Goal: Task Accomplishment & Management: Use online tool/utility

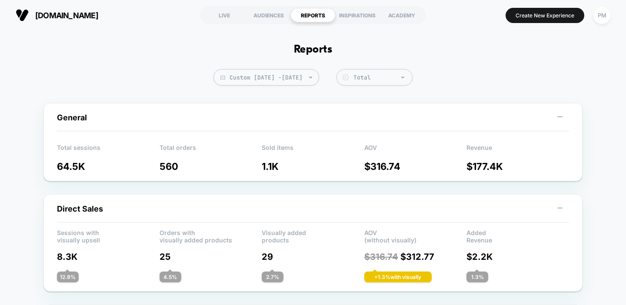
scroll to position [512, 0]
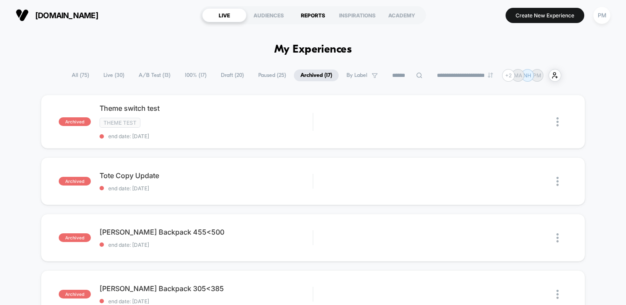
click at [318, 15] on div "REPORTS" at bounding box center [313, 15] width 44 height 14
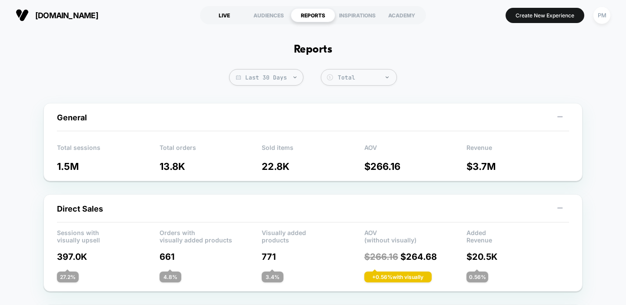
click at [221, 16] on div "LIVE" at bounding box center [224, 15] width 44 height 14
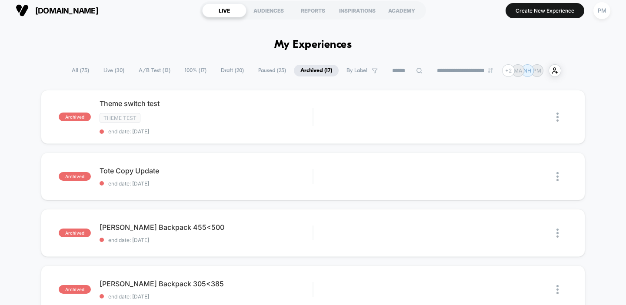
scroll to position [6, 0]
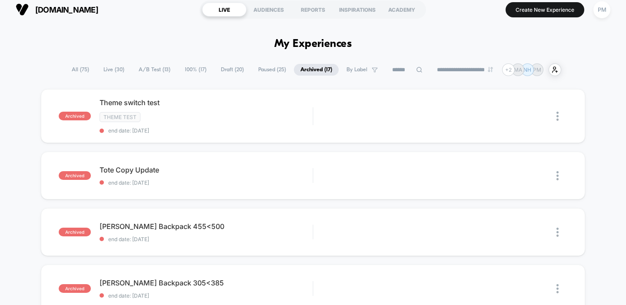
click at [83, 70] on span "All ( 75 )" at bounding box center [80, 70] width 30 height 12
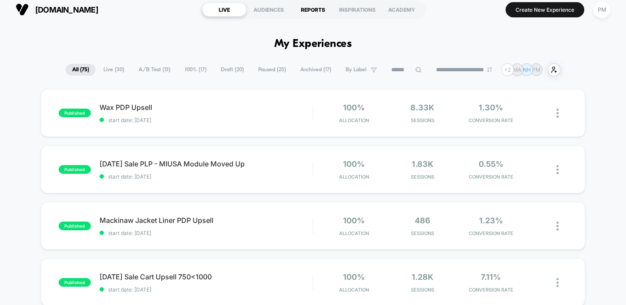
click at [314, 9] on div "REPORTS" at bounding box center [313, 10] width 44 height 14
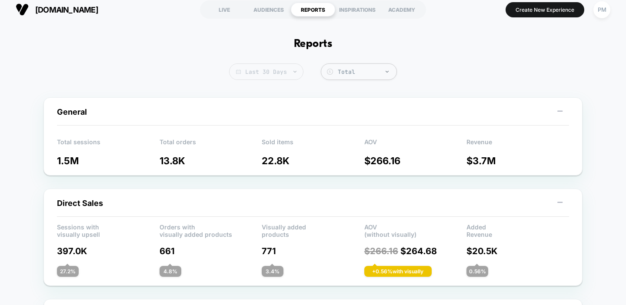
click at [274, 73] on span "Last 30 Days" at bounding box center [266, 72] width 74 height 17
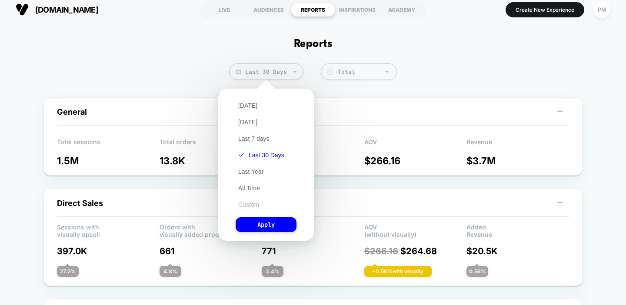
click at [247, 205] on button "Custom" at bounding box center [249, 205] width 26 height 8
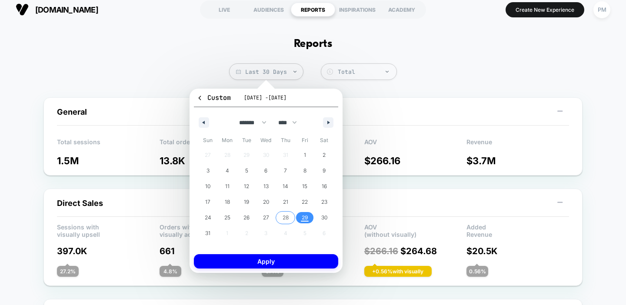
click at [286, 221] on span "28" at bounding box center [286, 218] width 6 height 16
click at [211, 219] on span "24" at bounding box center [208, 217] width 20 height 11
click at [300, 218] on span "29" at bounding box center [305, 217] width 20 height 11
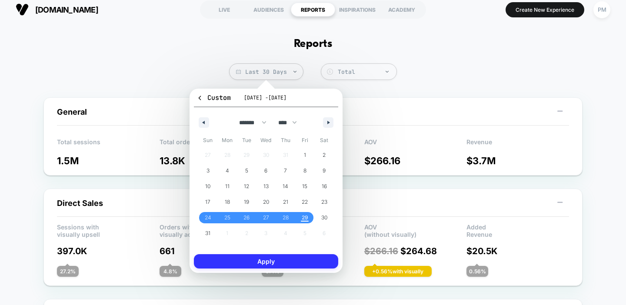
click at [302, 261] on button "Apply" at bounding box center [266, 261] width 144 height 14
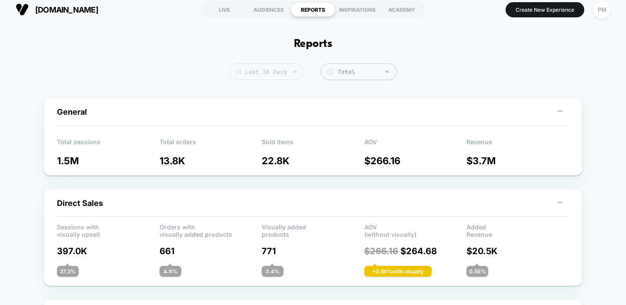
click at [275, 67] on span "Last 30 Days" at bounding box center [266, 72] width 74 height 17
select select "*"
select select "****"
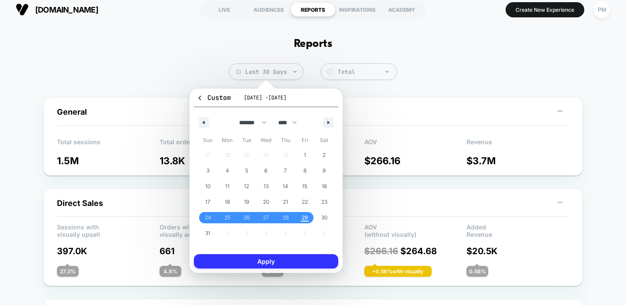
click at [291, 254] on button "Apply" at bounding box center [266, 261] width 144 height 14
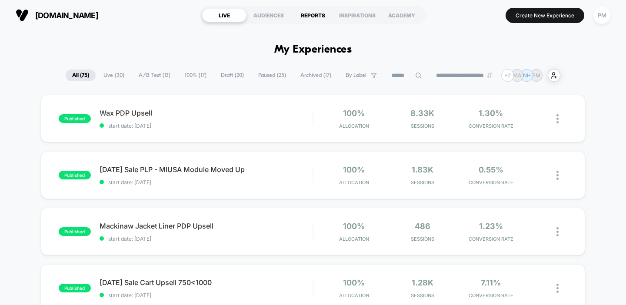
click at [311, 16] on div "REPORTS" at bounding box center [313, 15] width 44 height 14
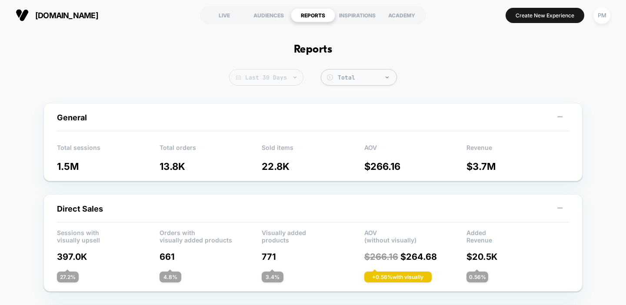
click at [267, 82] on span "Last 30 Days" at bounding box center [266, 77] width 74 height 17
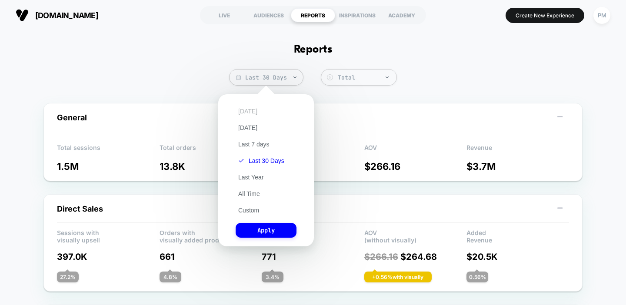
click at [245, 112] on button "[DATE]" at bounding box center [248, 111] width 24 height 8
click at [259, 232] on button "Apply" at bounding box center [266, 230] width 61 height 15
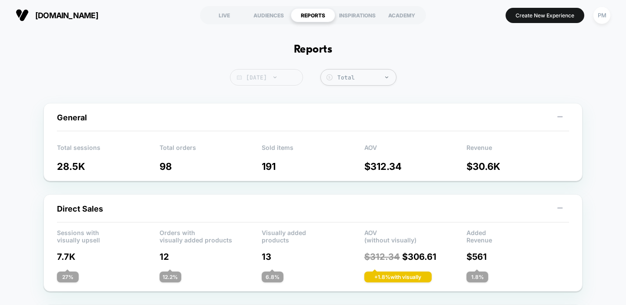
click at [282, 72] on span "[DATE]" at bounding box center [266, 77] width 73 height 17
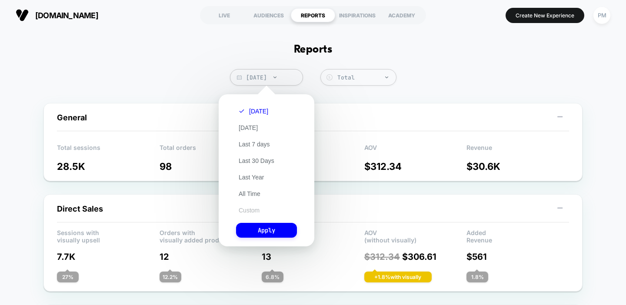
click at [251, 211] on button "Custom" at bounding box center [249, 211] width 26 height 8
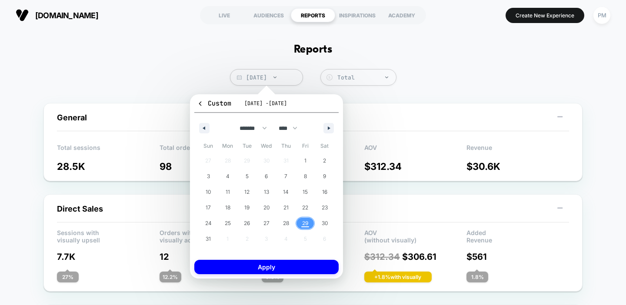
click at [302, 225] on span "29" at bounding box center [305, 224] width 7 height 16
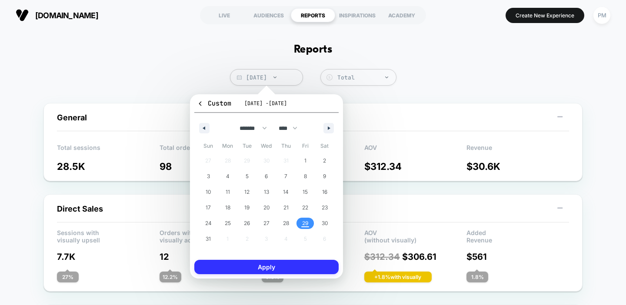
click at [298, 267] on button "Apply" at bounding box center [266, 267] width 144 height 14
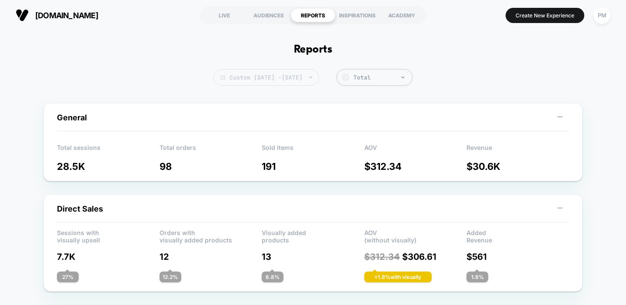
click at [309, 78] on span "Custom Aug 29, 2025 - Aug 29, 2025" at bounding box center [267, 77] width 106 height 17
select select "*"
select select "****"
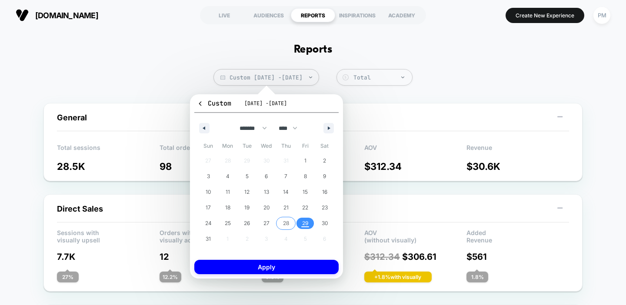
click at [286, 225] on span "28" at bounding box center [286, 224] width 6 height 16
click at [301, 225] on span "29" at bounding box center [306, 223] width 20 height 11
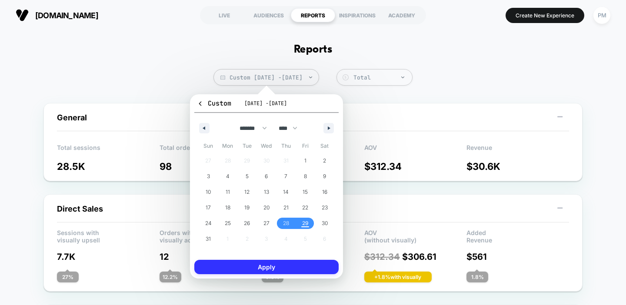
click at [295, 266] on button "Apply" at bounding box center [266, 267] width 144 height 14
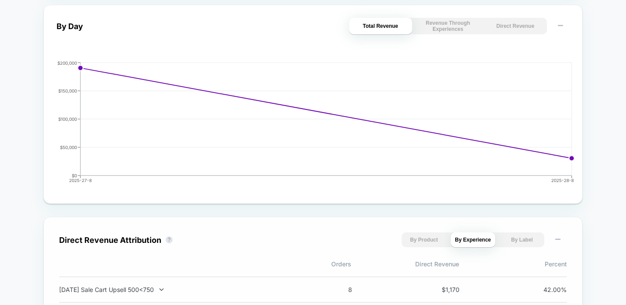
scroll to position [47, 0]
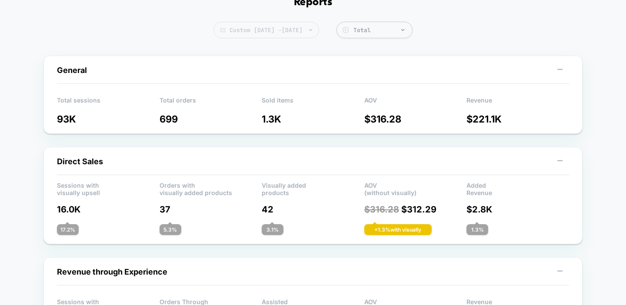
click at [309, 34] on span "Custom Aug 28, 2025 - Aug 29, 2025" at bounding box center [267, 30] width 106 height 17
select select "*"
select select "****"
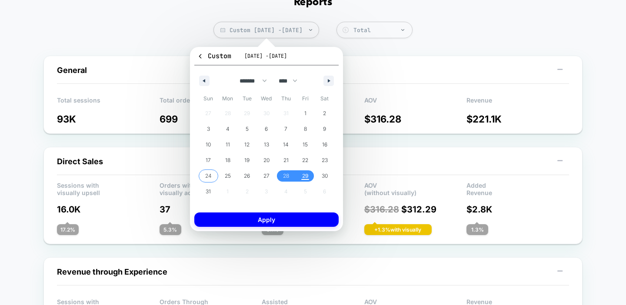
click at [208, 177] on span "24" at bounding box center [208, 176] width 7 height 16
click at [305, 180] on span "29" at bounding box center [305, 176] width 7 height 16
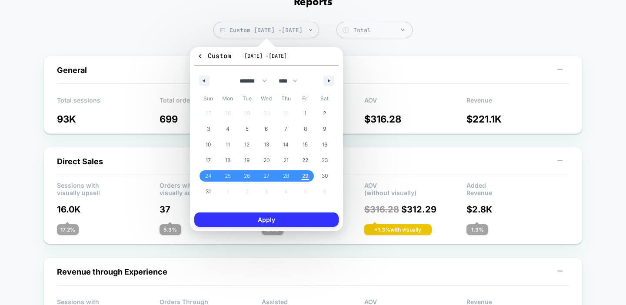
click at [303, 223] on button "Apply" at bounding box center [266, 220] width 144 height 14
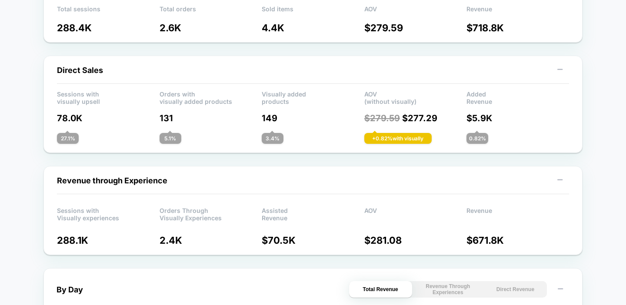
scroll to position [7, 0]
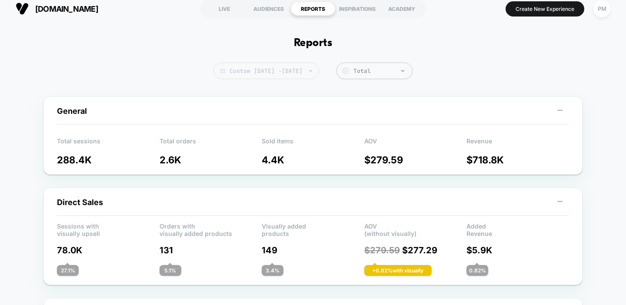
click at [265, 71] on span "Custom Aug 24, 2025 - Aug 29, 2025" at bounding box center [267, 71] width 106 height 17
select select "*"
select select "****"
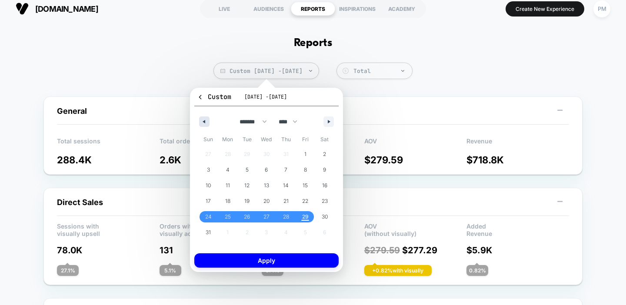
click at [202, 121] on icon "button" at bounding box center [203, 121] width 4 height 3
select select "*"
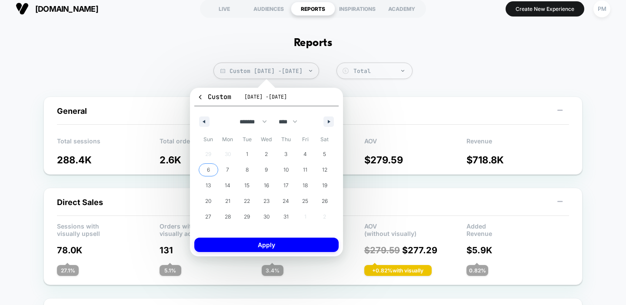
click at [211, 171] on span "6" at bounding box center [209, 169] width 20 height 11
click at [324, 172] on span "12" at bounding box center [324, 170] width 5 height 16
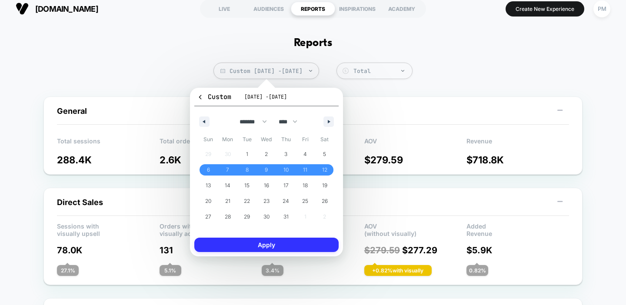
click at [280, 252] on button "Apply" at bounding box center [266, 245] width 144 height 14
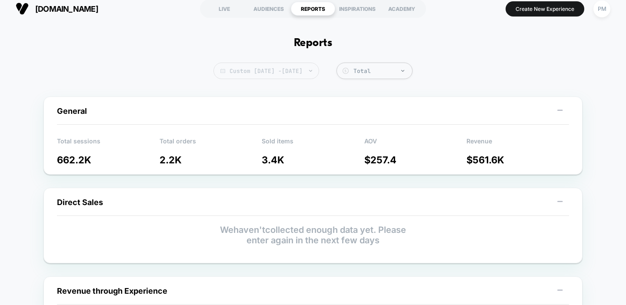
click at [235, 70] on span "Custom Jul 6, 2025 - Jul 12, 2025" at bounding box center [267, 71] width 106 height 17
select select "*"
select select "****"
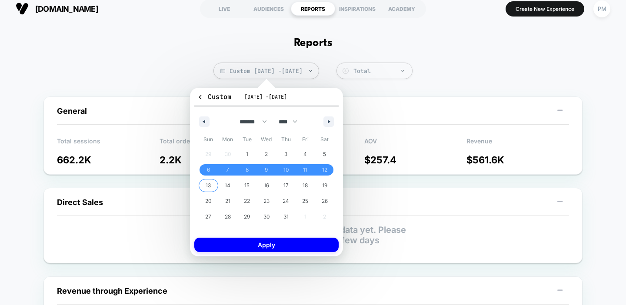
click at [204, 185] on span "13" at bounding box center [209, 185] width 20 height 11
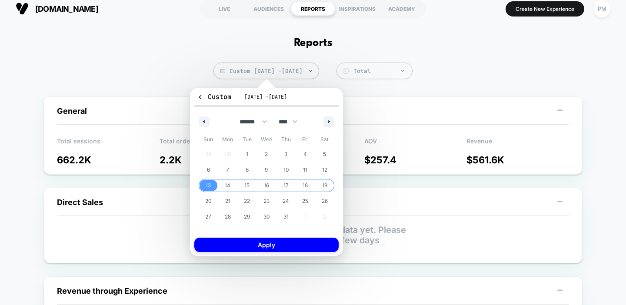
click at [324, 185] on span "19" at bounding box center [324, 186] width 5 height 16
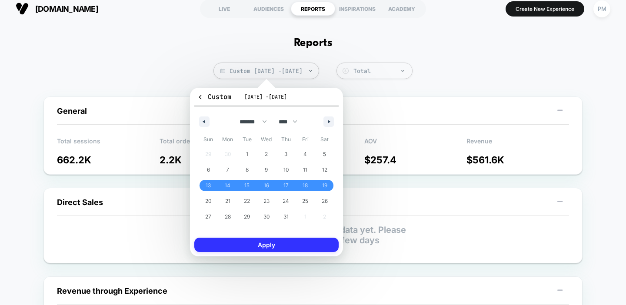
click at [268, 248] on button "Apply" at bounding box center [266, 245] width 144 height 14
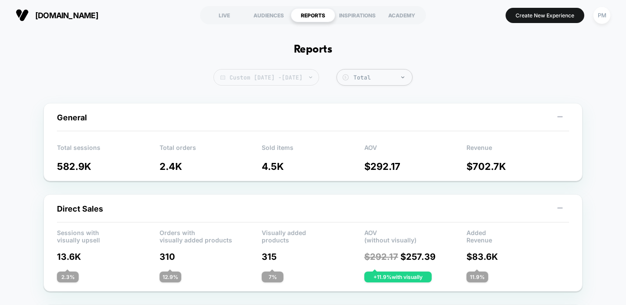
click at [281, 73] on span "Custom Jul 13, 2025 - Jul 19, 2025" at bounding box center [267, 77] width 106 height 17
select select "*"
select select "****"
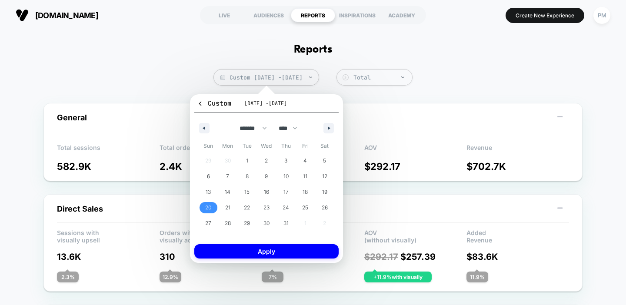
click at [208, 210] on span "20" at bounding box center [208, 208] width 6 height 16
click at [326, 203] on span "26" at bounding box center [325, 208] width 6 height 16
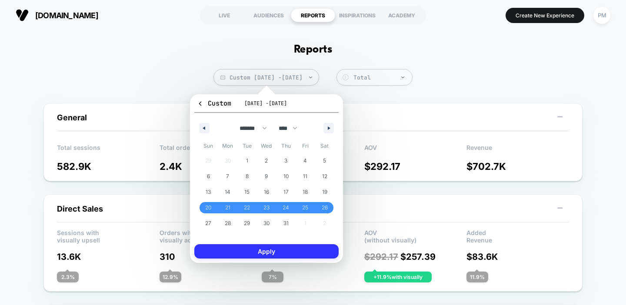
click at [313, 254] on button "Apply" at bounding box center [266, 251] width 144 height 14
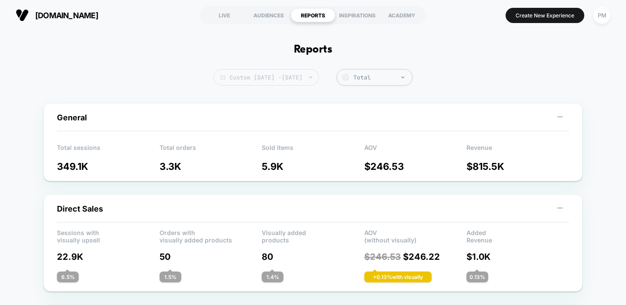
click at [225, 84] on span "Custom Jul 20, 2025 - Jul 26, 2025" at bounding box center [267, 77] width 106 height 17
select select "*"
select select "****"
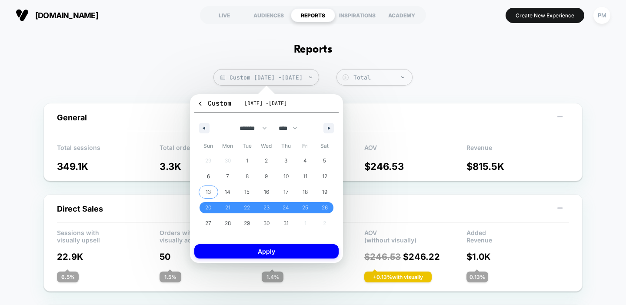
click at [209, 192] on span "13" at bounding box center [208, 192] width 5 height 16
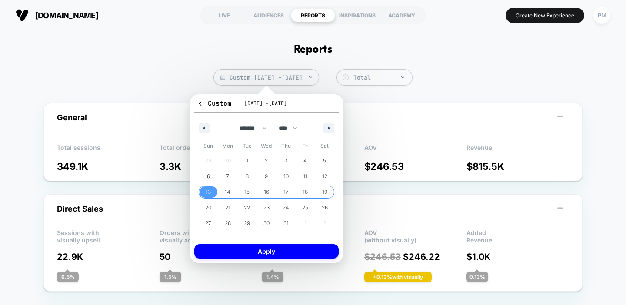
click at [323, 189] on span "19" at bounding box center [324, 192] width 5 height 16
click at [306, 251] on button "Apply" at bounding box center [266, 251] width 144 height 14
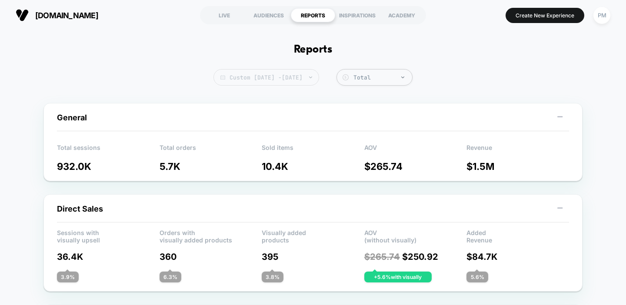
click at [251, 75] on span "Custom Jul 13, 2025 - Jul 26, 2025" at bounding box center [267, 77] width 106 height 17
select select "*"
select select "****"
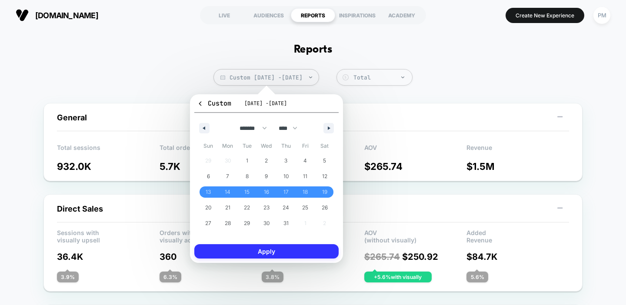
click at [260, 253] on button "Apply" at bounding box center [266, 251] width 144 height 14
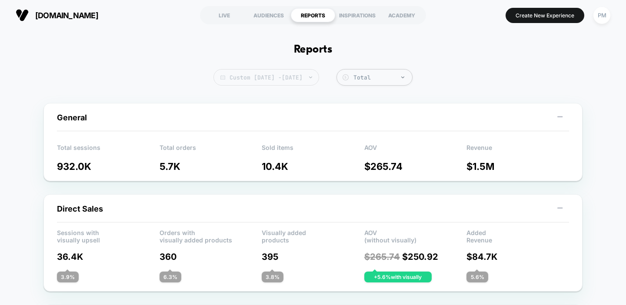
click at [257, 80] on span "Custom Jul 13, 2025 - Jul 26, 2025" at bounding box center [267, 77] width 106 height 17
select select "*"
select select "****"
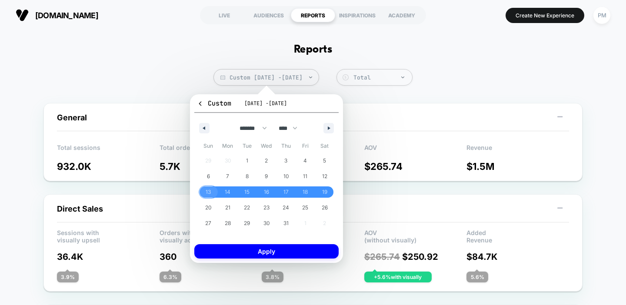
click at [210, 193] on span "13" at bounding box center [208, 192] width 5 height 16
click at [323, 189] on span "19" at bounding box center [324, 192] width 5 height 16
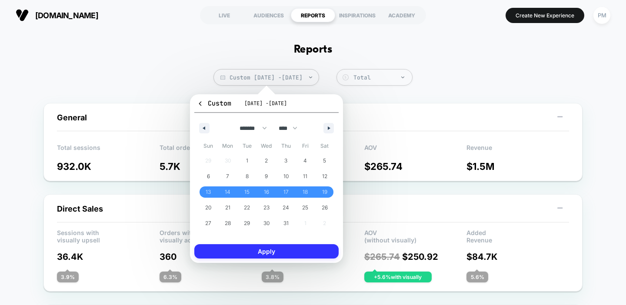
click at [303, 257] on button "Apply" at bounding box center [266, 251] width 144 height 14
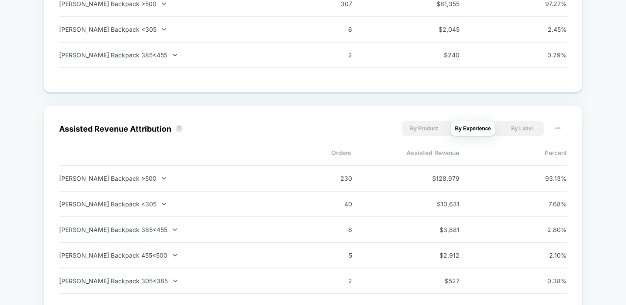
scroll to position [744, 0]
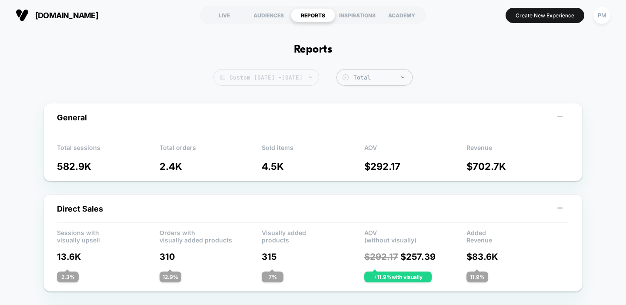
click at [280, 76] on span "Custom Jul 13, 2025 - Jul 19, 2025" at bounding box center [267, 77] width 106 height 17
select select "*"
select select "****"
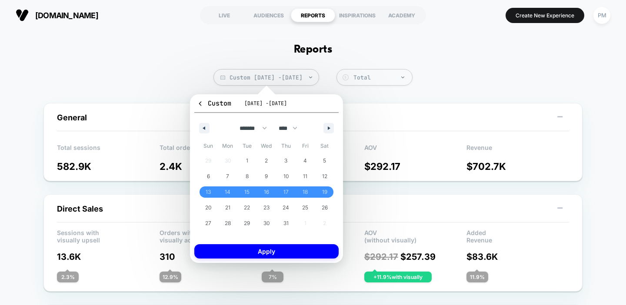
click at [278, 244] on button "Apply" at bounding box center [266, 251] width 144 height 14
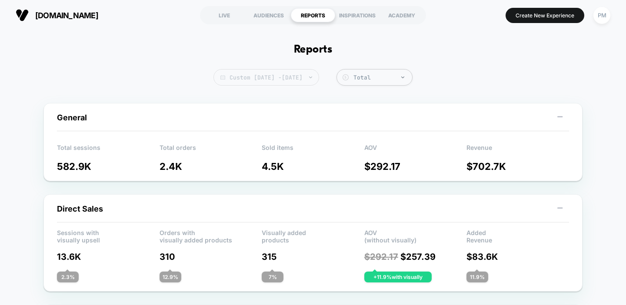
click at [274, 76] on span "Custom Jul 13, 2025 - Jul 19, 2025" at bounding box center [267, 77] width 106 height 17
select select "*"
select select "****"
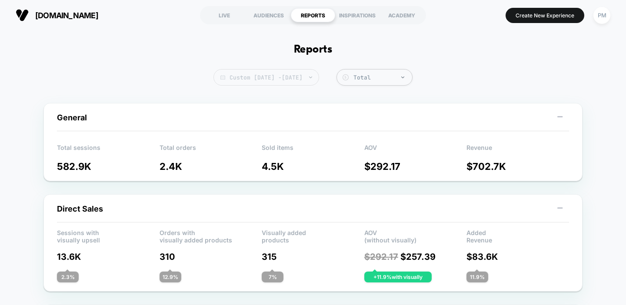
click at [257, 70] on span "Custom Jul 13, 2025 - Jul 19, 2025" at bounding box center [267, 77] width 106 height 17
select select "*"
select select "****"
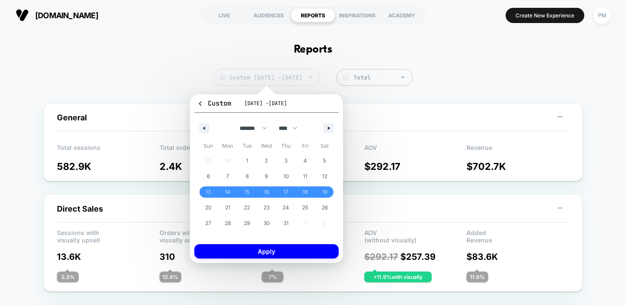
click at [246, 93] on div "Custom Jul 13, 2025 - Jul 19, 2025 ******* ******** ***** ***** *** **** **** *…" at bounding box center [266, 179] width 171 height 186
click at [207, 207] on span "20" at bounding box center [208, 208] width 6 height 16
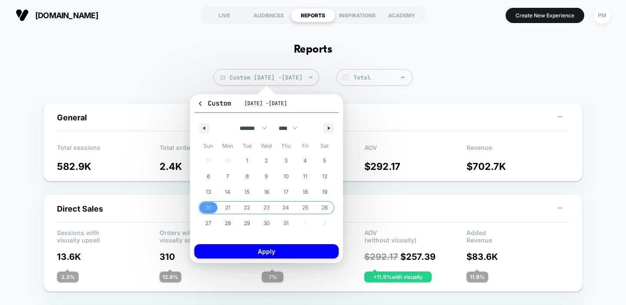
click at [324, 206] on span "26" at bounding box center [325, 208] width 6 height 16
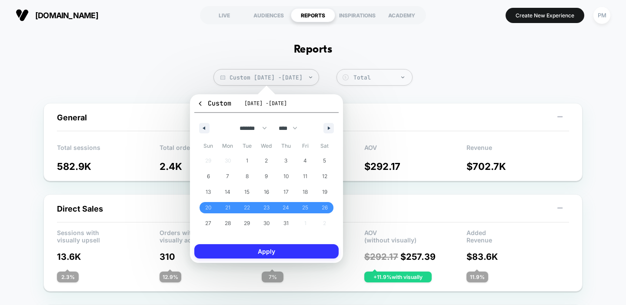
click at [307, 255] on button "Apply" at bounding box center [266, 251] width 144 height 14
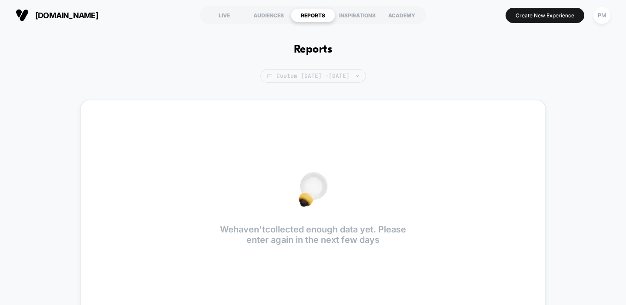
click at [290, 77] on span "Custom Jul 20, 2025 - Jul 19, 2025" at bounding box center [314, 75] width 106 height 13
select select "*"
select select "****"
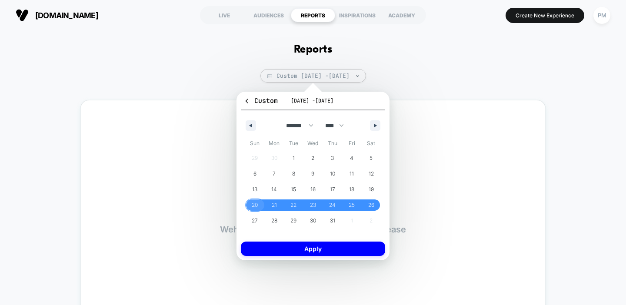
click at [254, 204] on span "20" at bounding box center [255, 205] width 6 height 16
click at [369, 205] on span "26" at bounding box center [371, 205] width 6 height 16
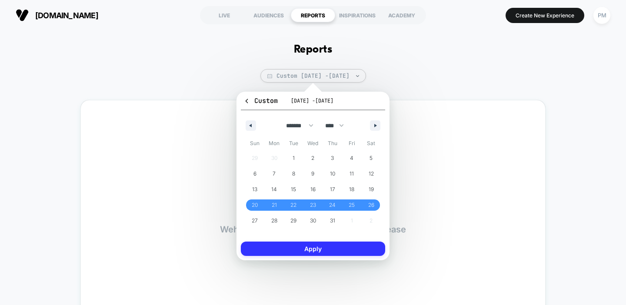
click at [330, 248] on button "Apply" at bounding box center [313, 249] width 144 height 14
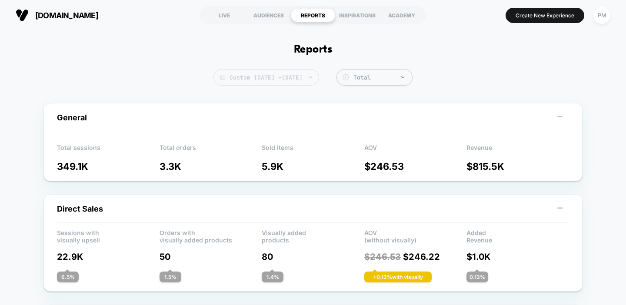
click at [288, 74] on span "Custom Jul 20, 2025 - Jul 26, 2025" at bounding box center [267, 77] width 106 height 17
select select "*"
select select "****"
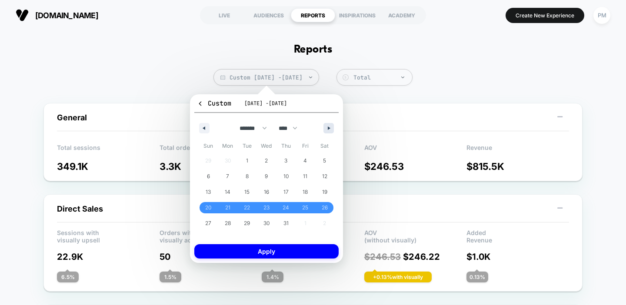
click at [327, 127] on button "button" at bounding box center [329, 128] width 10 height 10
select select "*"
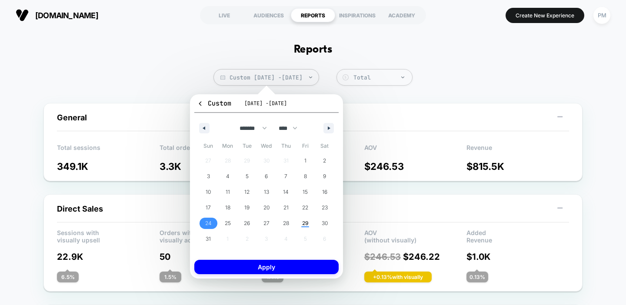
click at [205, 224] on span "24" at bounding box center [209, 223] width 20 height 11
click at [303, 219] on span "29" at bounding box center [305, 224] width 7 height 16
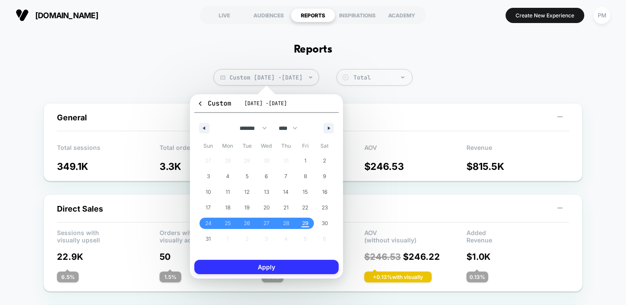
click at [290, 268] on button "Apply" at bounding box center [266, 267] width 144 height 14
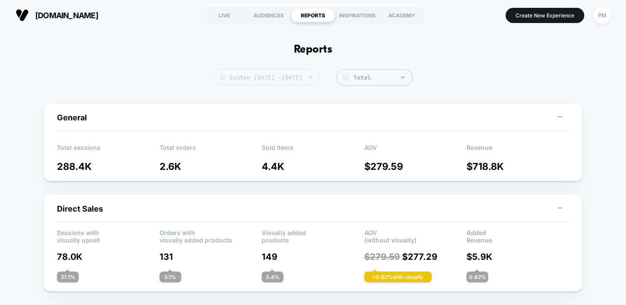
click at [300, 79] on span "Custom Aug 24, 2025 - Aug 29, 2025" at bounding box center [267, 77] width 106 height 17
select select "*"
select select "****"
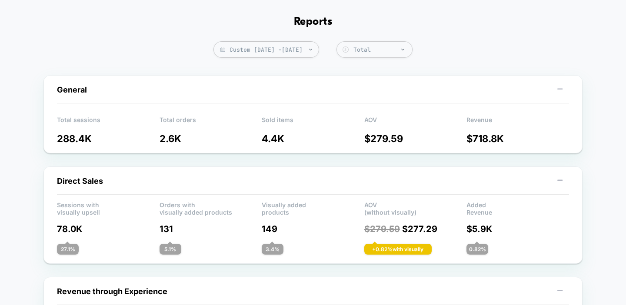
scroll to position [29, 0]
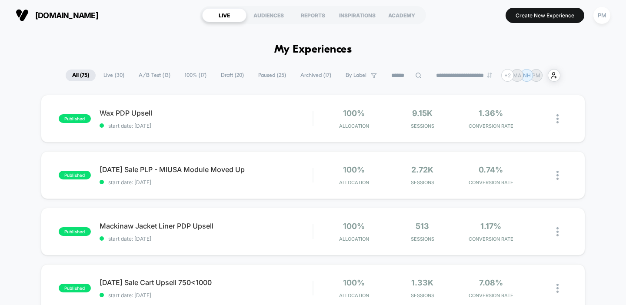
click at [313, 12] on div "REPORTS" at bounding box center [313, 15] width 44 height 14
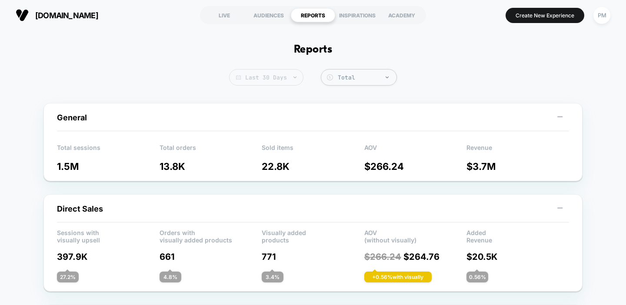
click at [279, 78] on span "Last 30 Days" at bounding box center [266, 77] width 74 height 17
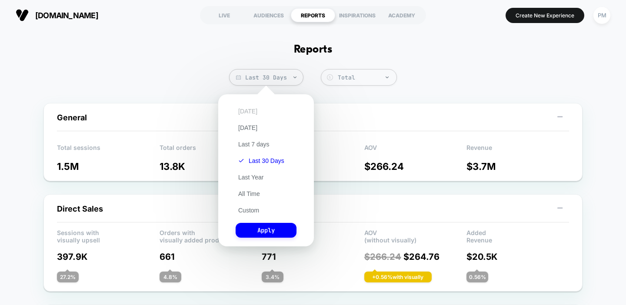
click at [247, 112] on button "[DATE]" at bounding box center [248, 111] width 24 height 8
click at [251, 224] on button "Apply" at bounding box center [266, 230] width 61 height 15
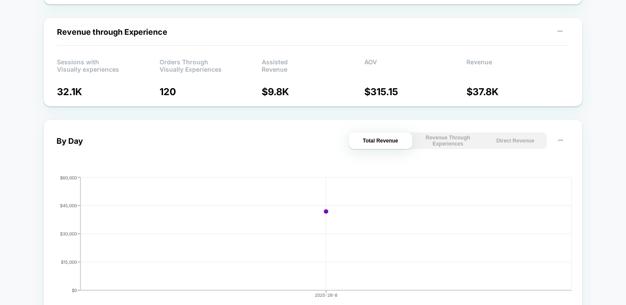
scroll to position [370, 0]
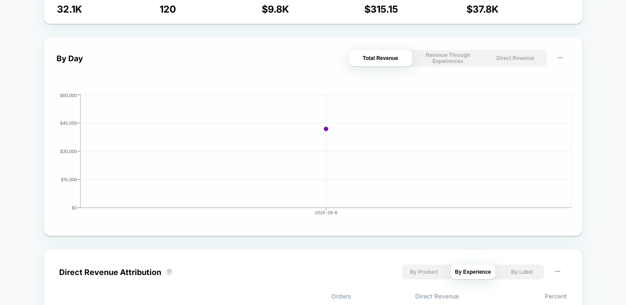
click at [502, 66] on button "Direct Revenue" at bounding box center [515, 58] width 63 height 17
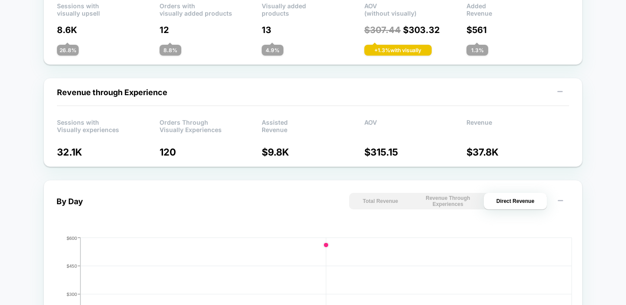
scroll to position [0, 0]
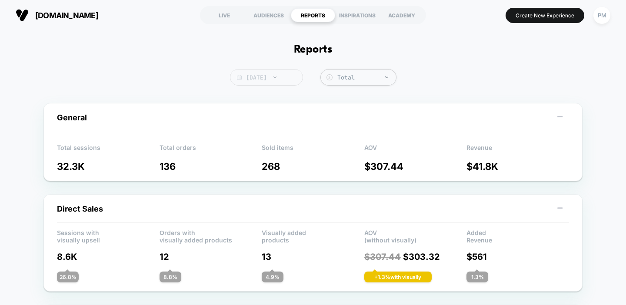
click at [277, 73] on span "[DATE]" at bounding box center [266, 77] width 73 height 17
select select "*"
select select "****"
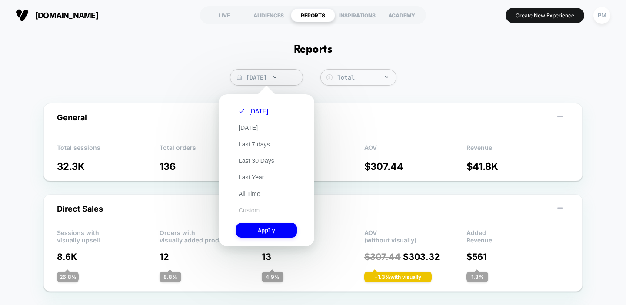
click at [248, 210] on button "Custom" at bounding box center [249, 211] width 26 height 8
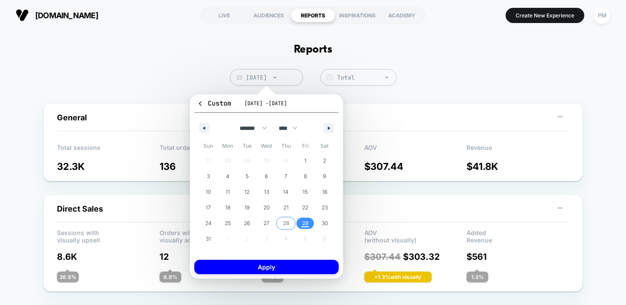
click at [292, 224] on span "28" at bounding box center [286, 223] width 20 height 11
click at [300, 224] on span "29" at bounding box center [306, 223] width 20 height 11
click at [294, 259] on div "Custom [DATE] - [DATE] ******* ******** ***** ***** *** **** **** ****** ******…" at bounding box center [266, 187] width 144 height 176
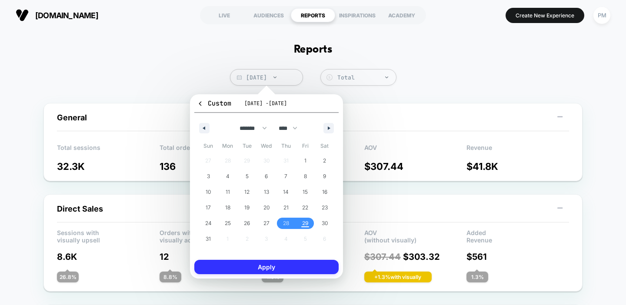
click at [294, 262] on button "Apply" at bounding box center [266, 267] width 144 height 14
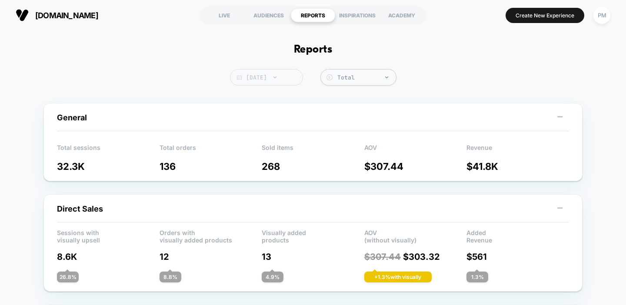
click at [278, 80] on span "Today" at bounding box center [266, 77] width 73 height 17
select select "*"
select select "****"
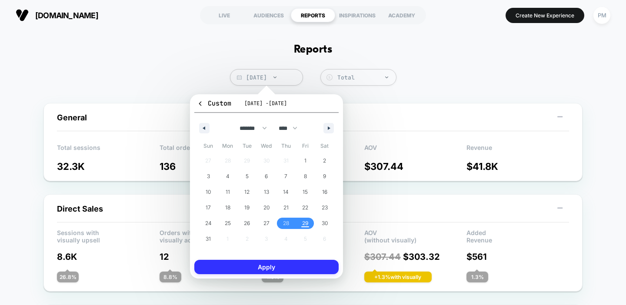
click at [282, 265] on button "Apply" at bounding box center [266, 267] width 144 height 14
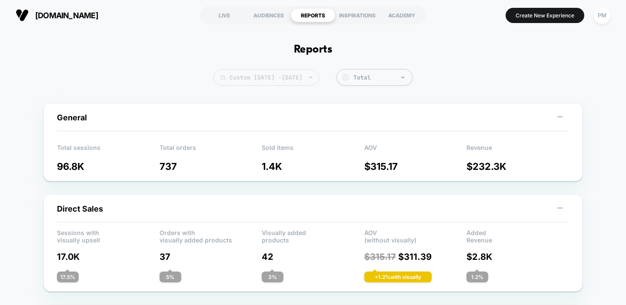
click at [289, 76] on span "Custom Aug 28, 2025 - Aug 29, 2025" at bounding box center [267, 77] width 106 height 17
select select "*"
select select "****"
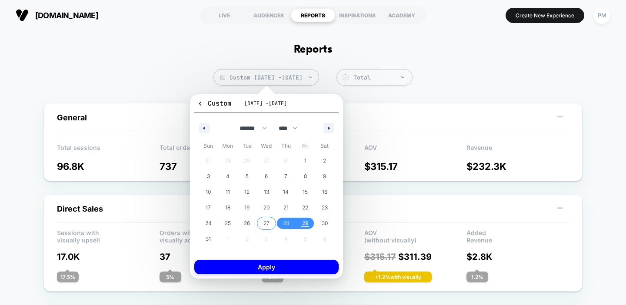
click at [267, 223] on span "27" at bounding box center [267, 224] width 6 height 16
click at [307, 223] on span "29" at bounding box center [305, 224] width 7 height 16
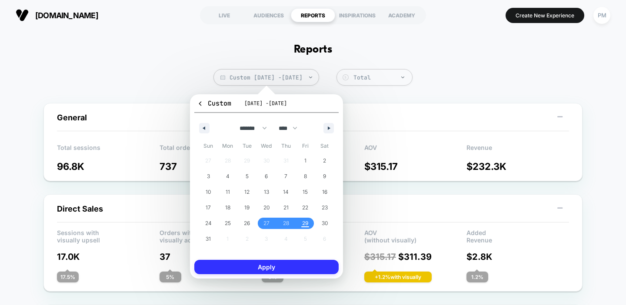
click at [301, 267] on button "Apply" at bounding box center [266, 267] width 144 height 14
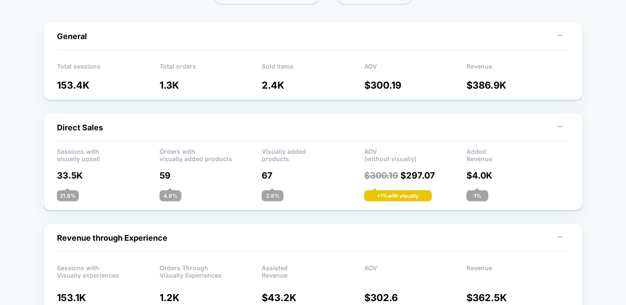
scroll to position [136, 0]
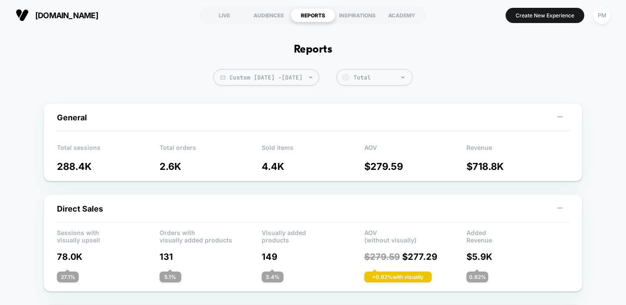
scroll to position [29, 0]
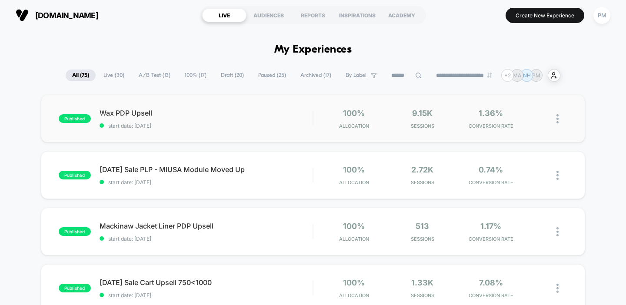
scroll to position [14, 0]
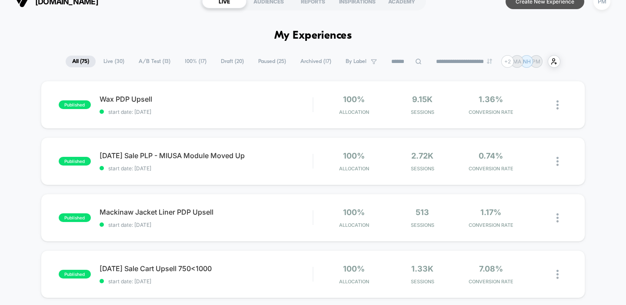
click at [540, 3] on button "Create New Experience" at bounding box center [545, 1] width 79 height 15
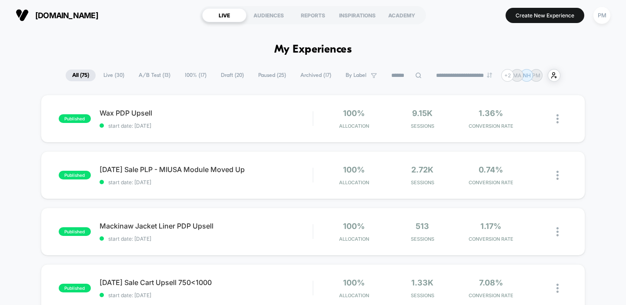
click at [229, 79] on span "Draft ( 20 )" at bounding box center [232, 76] width 36 height 12
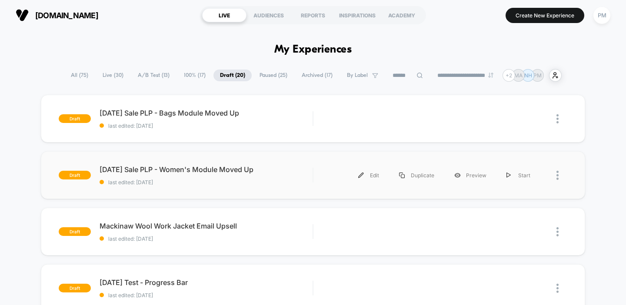
click at [296, 186] on div "draft Labor Day Sale PLP - Women's Module Moved Up last edited: 8/28/2025 Edit …" at bounding box center [313, 175] width 545 height 48
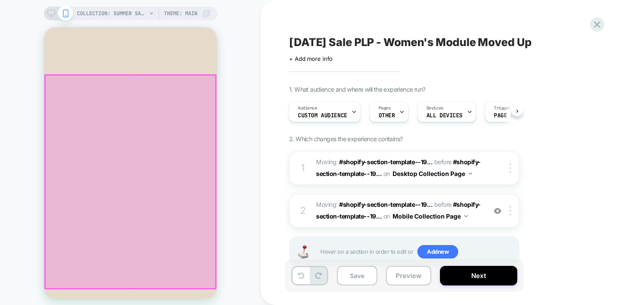
scroll to position [193, 0]
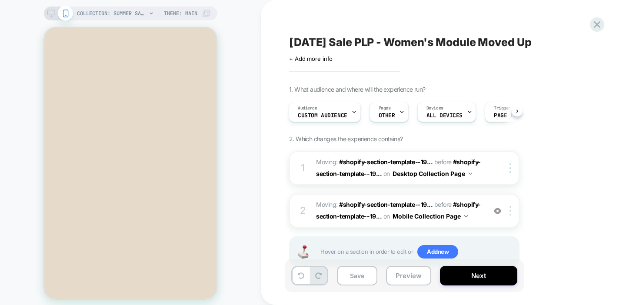
click at [53, 11] on icon at bounding box center [51, 14] width 8 height 8
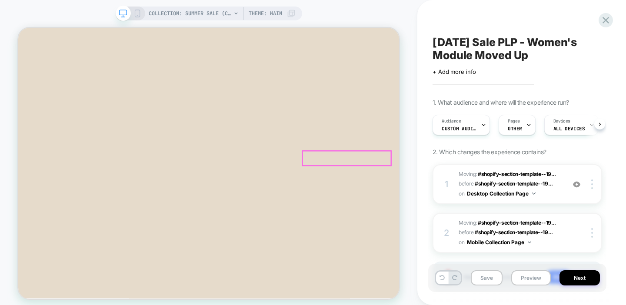
scroll to position [0, 0]
click at [477, 126] on div "Audience Custom Audience" at bounding box center [459, 125] width 52 height 20
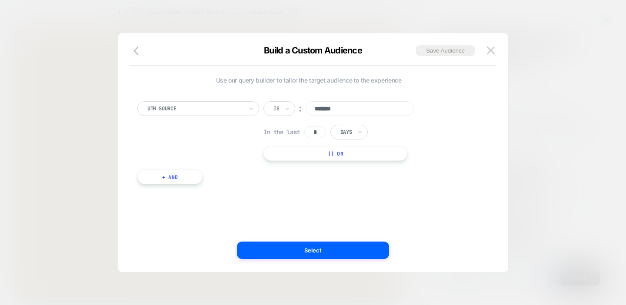
click at [242, 110] on div at bounding box center [195, 109] width 96 height 8
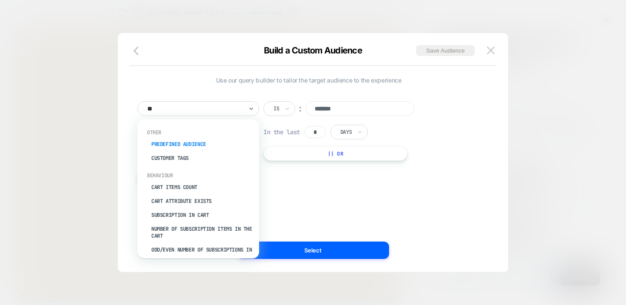
type input "***"
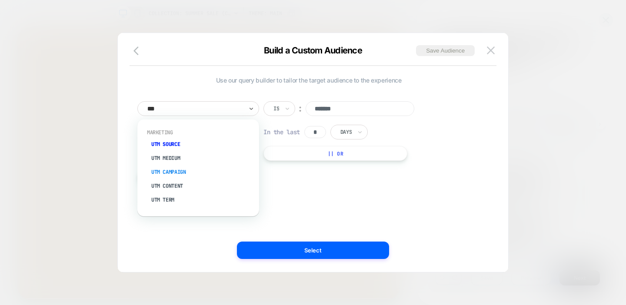
click at [175, 171] on div "UTM Campaign" at bounding box center [202, 172] width 113 height 14
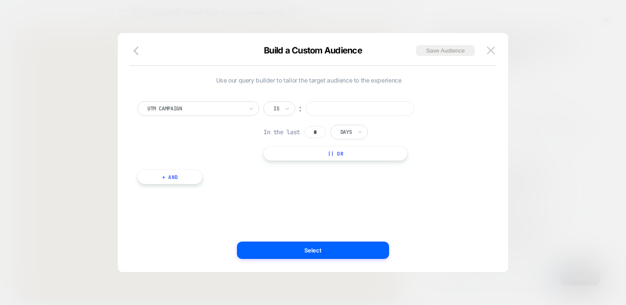
click at [327, 109] on input at bounding box center [360, 108] width 109 height 15
paste input "**********"
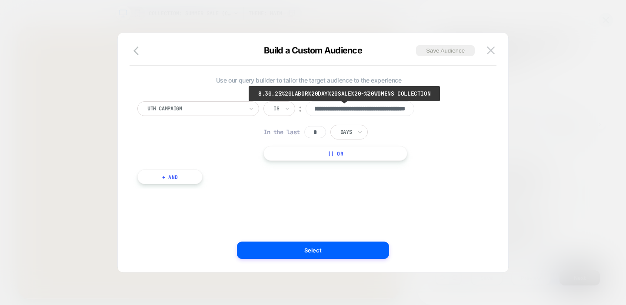
click at [342, 108] on input "**********" at bounding box center [360, 108] width 109 height 15
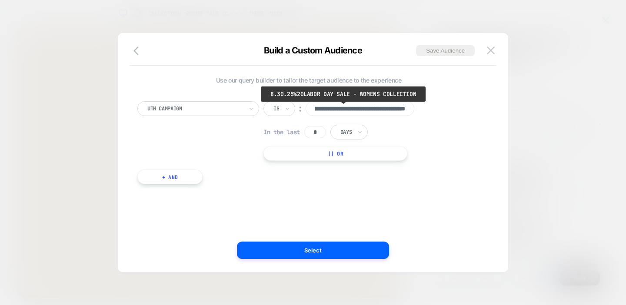
scroll to position [0, 0]
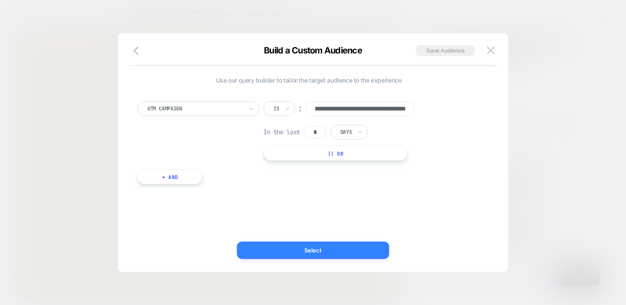
type input "**********"
click at [301, 249] on button "Select" at bounding box center [313, 250] width 152 height 17
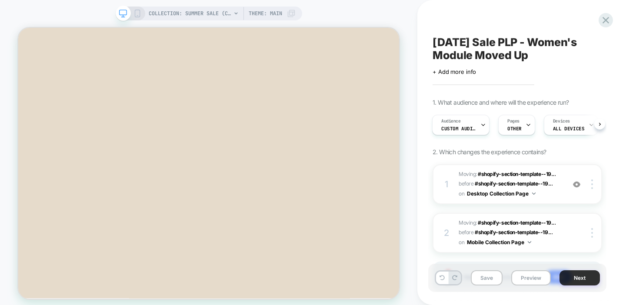
click at [577, 276] on button "Next" at bounding box center [580, 278] width 40 height 15
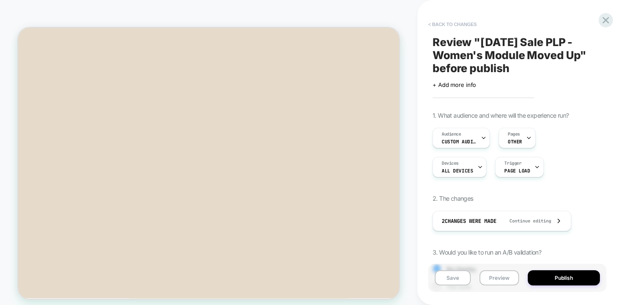
click at [446, 25] on button "< Back to changes" at bounding box center [452, 24] width 57 height 14
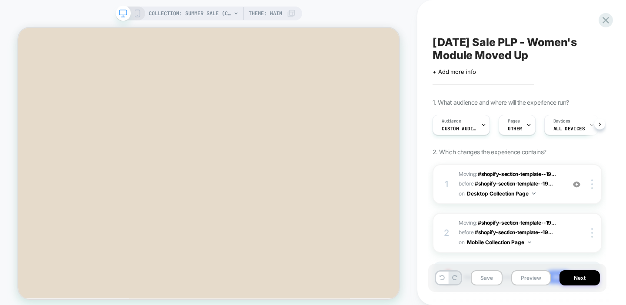
scroll to position [0, 0]
click at [457, 125] on div "Audience Custom Audience" at bounding box center [459, 125] width 52 height 20
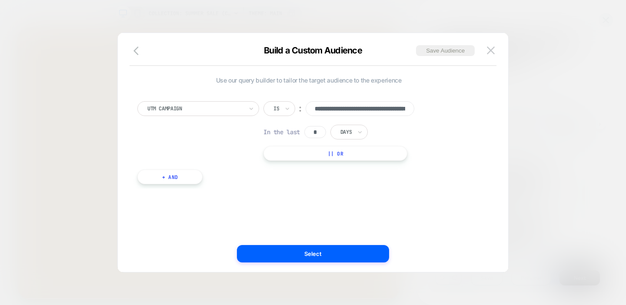
scroll to position [0, 64]
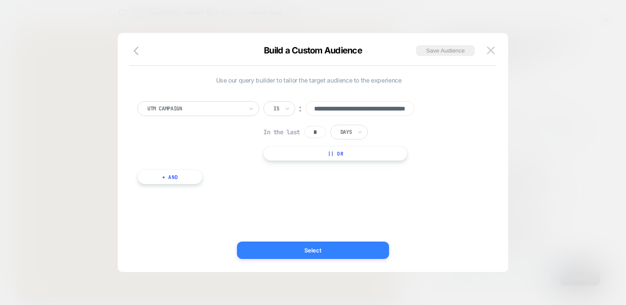
drag, startPoint x: 338, startPoint y: 247, endPoint x: 431, endPoint y: 294, distance: 103.5
click at [338, 247] on button "Select" at bounding box center [313, 250] width 152 height 17
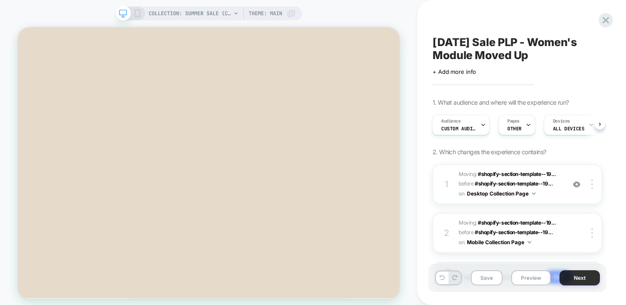
click at [580, 279] on button "Next" at bounding box center [580, 278] width 40 height 15
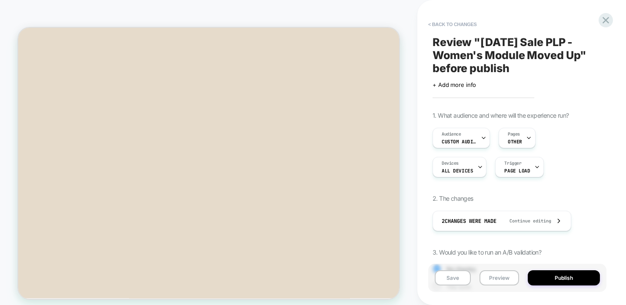
click at [580, 279] on button "Publish" at bounding box center [564, 278] width 72 height 15
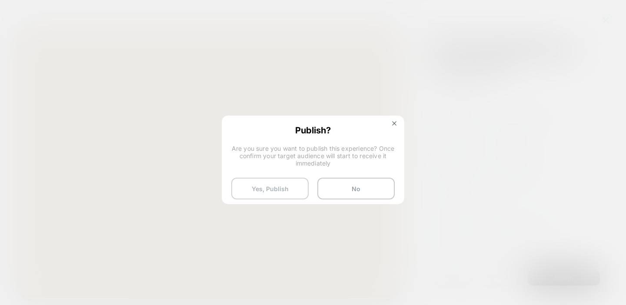
click at [250, 188] on button "Yes, Publish" at bounding box center [269, 189] width 77 height 22
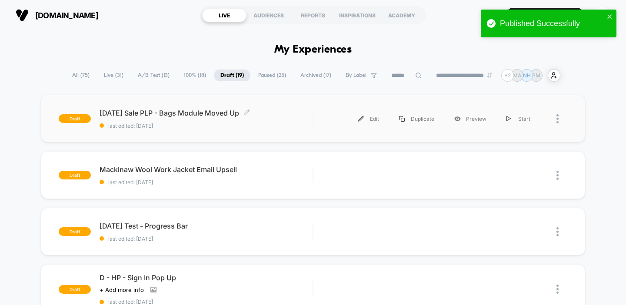
click at [309, 114] on span "Labor Day Sale PLP - Bags Module Moved Up Click to edit experience details" at bounding box center [207, 113] width 214 height 9
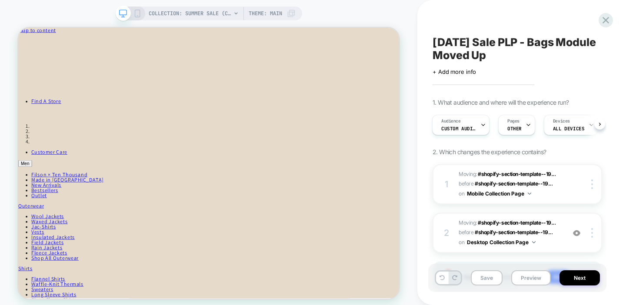
scroll to position [207, 0]
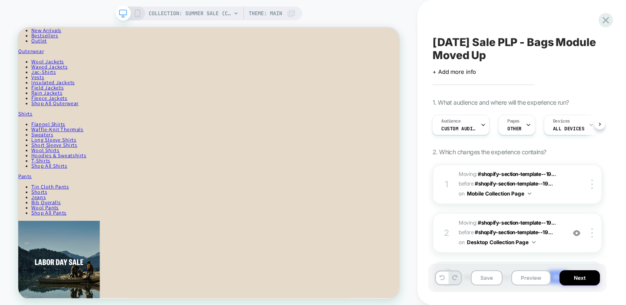
click at [134, 13] on icon at bounding box center [138, 14] width 8 height 8
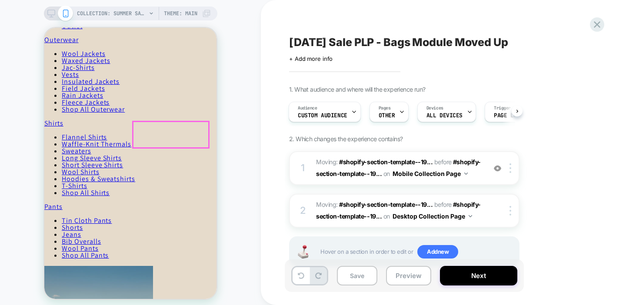
scroll to position [0, 1]
click at [317, 126] on div "1. What audience and where will the experience run? Audience Custom Audience Pa…" at bounding box center [448, 187] width 318 height 203
click at [311, 109] on span "Audience" at bounding box center [308, 108] width 20 height 6
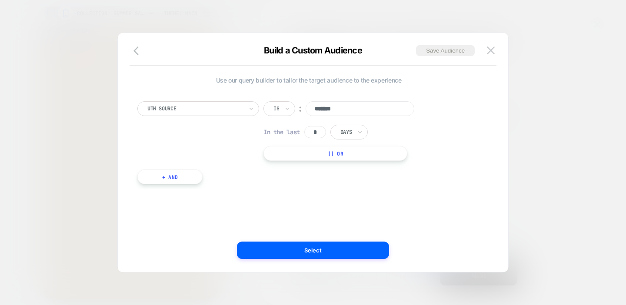
scroll to position [145, 0]
click at [199, 115] on div "UTM Source" at bounding box center [198, 108] width 122 height 15
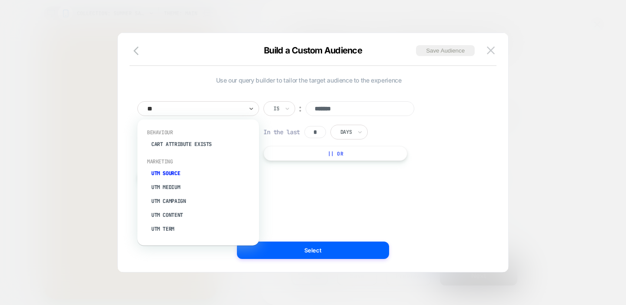
type input "***"
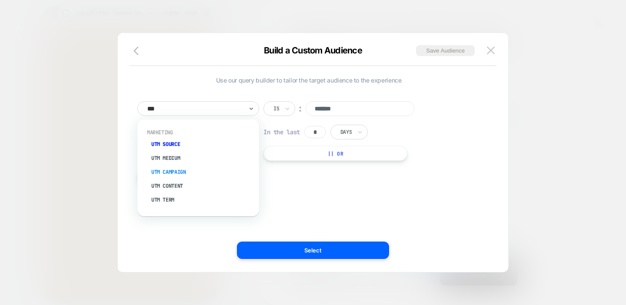
click at [177, 170] on div "UTM Campaign" at bounding box center [202, 172] width 113 height 14
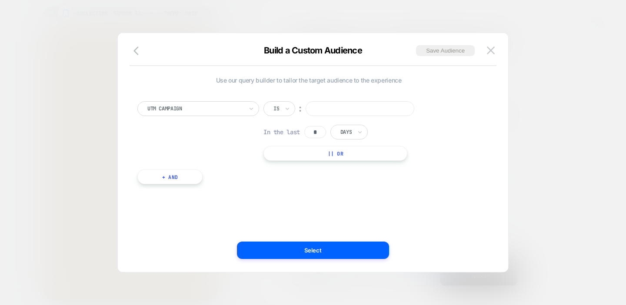
click at [372, 102] on input at bounding box center [360, 108] width 109 height 15
paste input "**********"
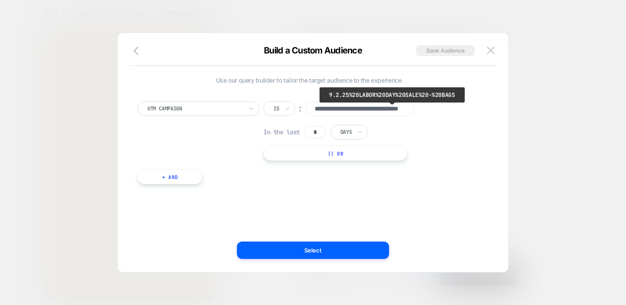
click at [391, 109] on input "**********" at bounding box center [360, 108] width 109 height 15
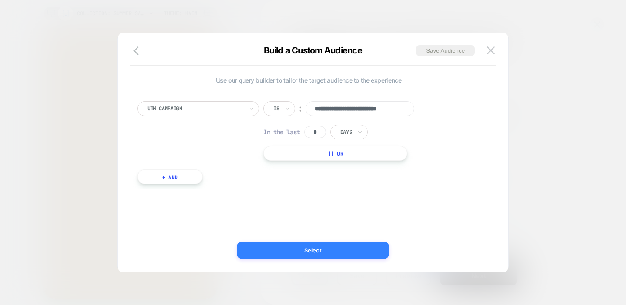
type input "**********"
click at [334, 250] on button "Select" at bounding box center [313, 250] width 152 height 17
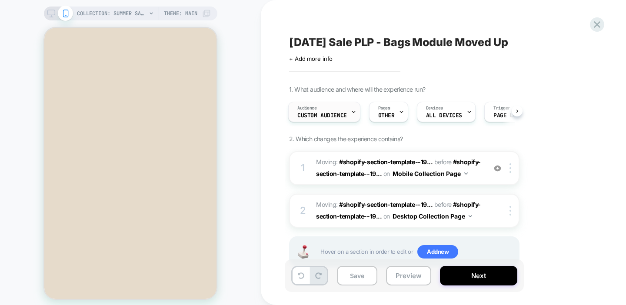
click at [328, 110] on div "Audience Custom Audience" at bounding box center [322, 112] width 67 height 20
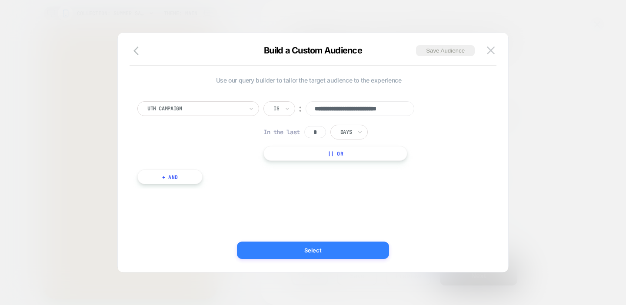
click at [354, 251] on button "Select" at bounding box center [313, 250] width 152 height 17
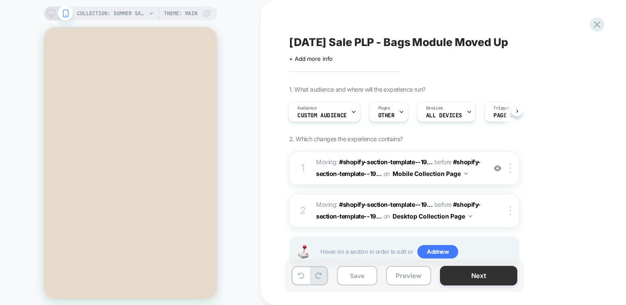
click at [465, 277] on button "Next" at bounding box center [478, 276] width 77 height 20
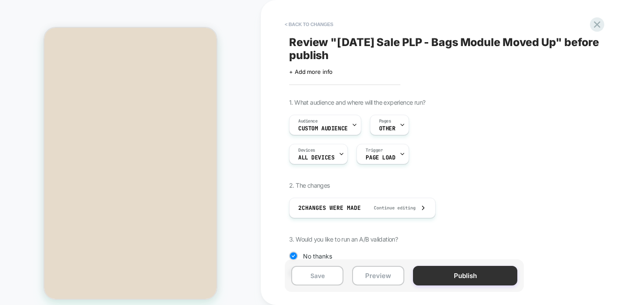
click at [454, 274] on button "Publish" at bounding box center [465, 276] width 104 height 20
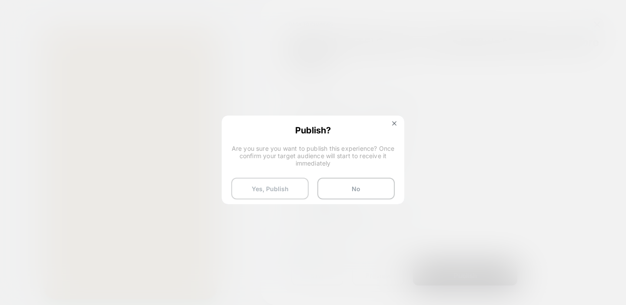
click at [275, 189] on button "Yes, Publish" at bounding box center [269, 189] width 77 height 22
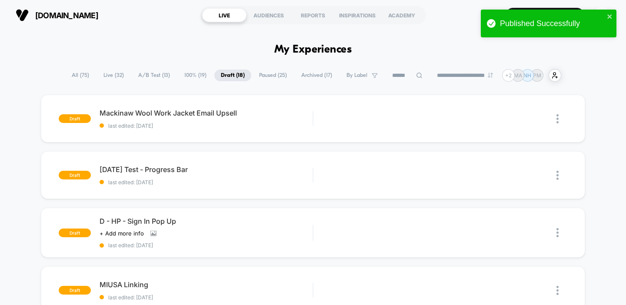
scroll to position [5, 0]
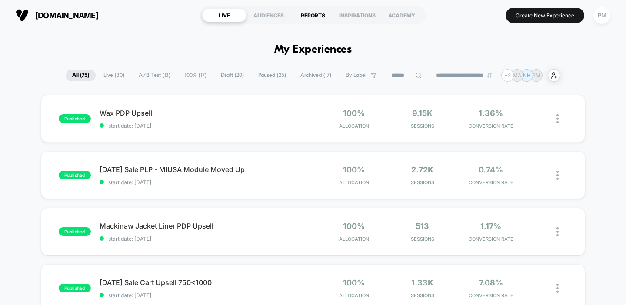
click at [313, 15] on div "REPORTS" at bounding box center [313, 15] width 44 height 14
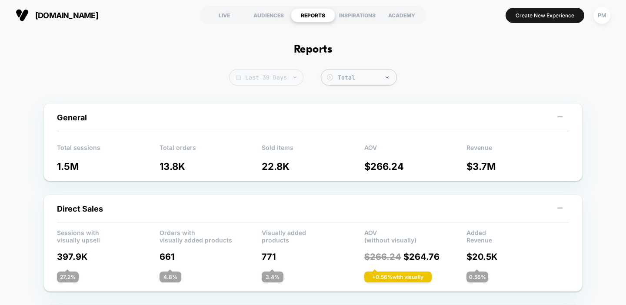
click at [283, 82] on span "Last 30 Days" at bounding box center [266, 77] width 74 height 17
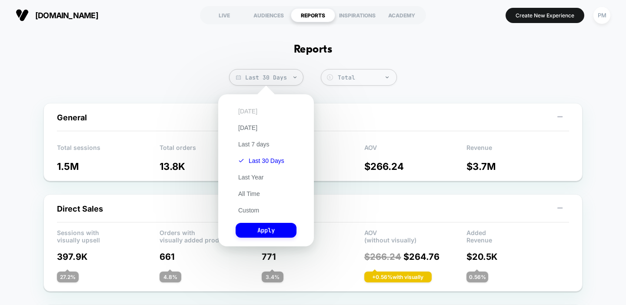
click at [246, 110] on button "[DATE]" at bounding box center [248, 111] width 24 height 8
click at [262, 234] on button "Apply" at bounding box center [266, 230] width 61 height 15
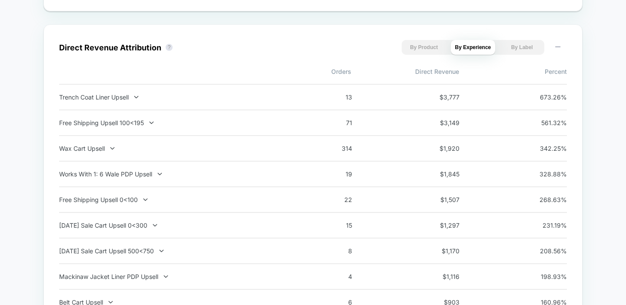
scroll to position [597, 0]
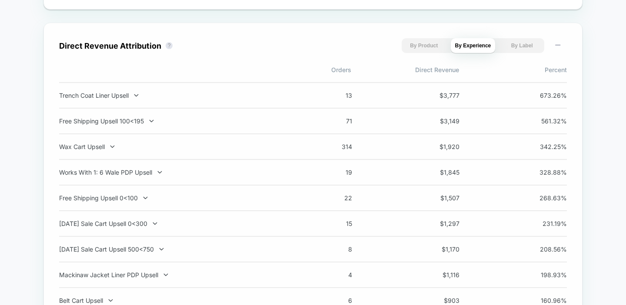
click at [413, 31] on div "Direct Revenue Attribution ? By Product By Experience By Label Orders Direct Re…" at bounding box center [312, 209] width 539 height 373
click at [421, 48] on button "By Product" at bounding box center [424, 45] width 45 height 15
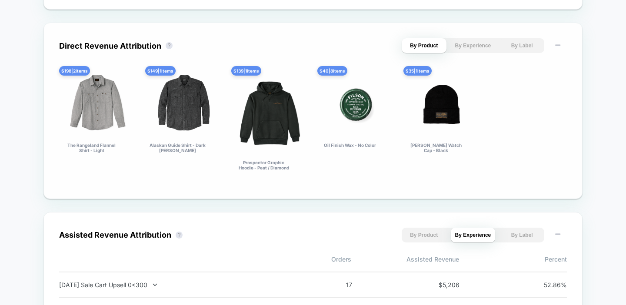
click at [480, 53] on button "By Experience" at bounding box center [473, 45] width 45 height 15
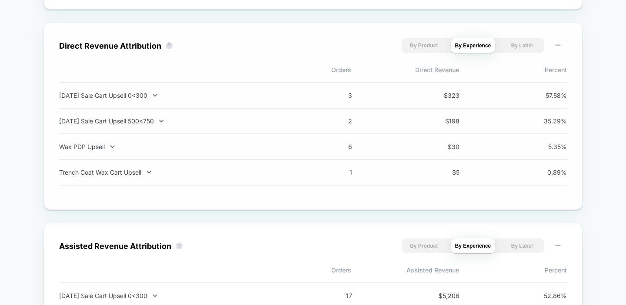
click at [448, 49] on div "By Product By Experience By Label" at bounding box center [473, 45] width 143 height 15
click at [438, 50] on button "By Product" at bounding box center [424, 45] width 45 height 15
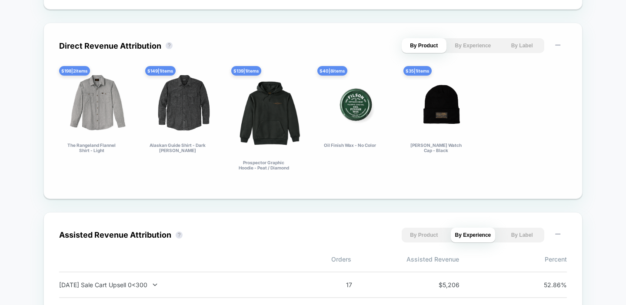
click at [475, 49] on button "By Experience" at bounding box center [473, 45] width 45 height 15
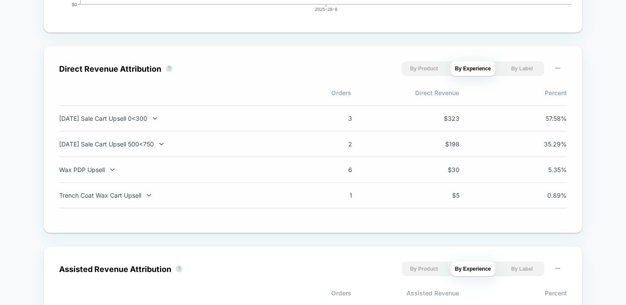
scroll to position [572, 0]
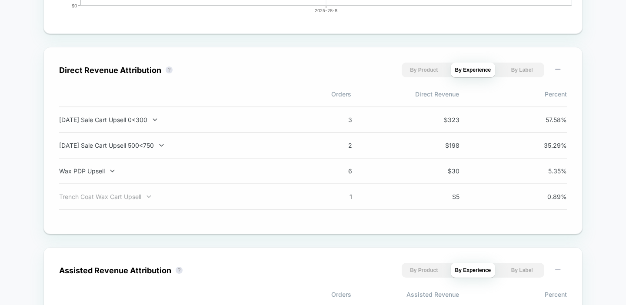
click at [109, 201] on div "Trench Coat Wax Cart Upsell" at bounding box center [173, 196] width 229 height 7
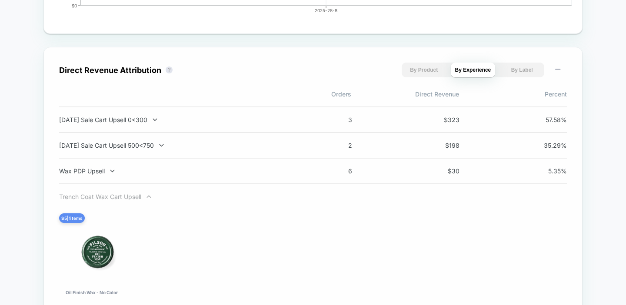
click at [104, 198] on div "Trench Coat Wax Cart Upsell" at bounding box center [173, 196] width 229 height 7
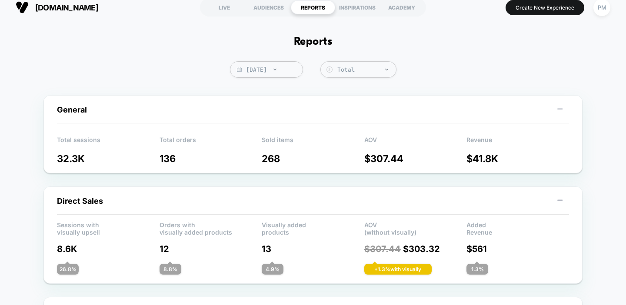
scroll to position [0, 0]
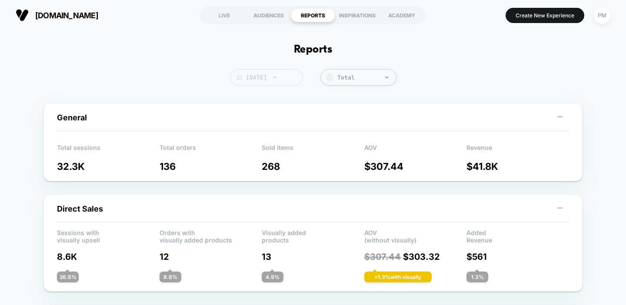
click at [282, 75] on span "[DATE]" at bounding box center [266, 77] width 73 height 17
select select "*"
select select "****"
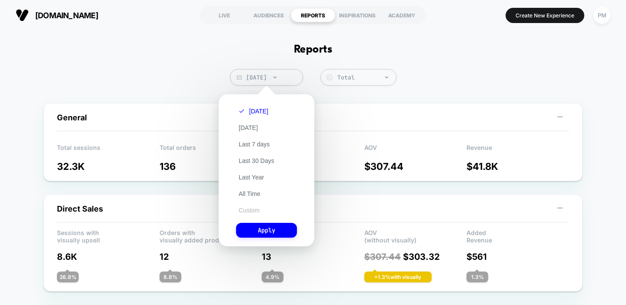
click at [248, 208] on button "Custom" at bounding box center [249, 211] width 26 height 8
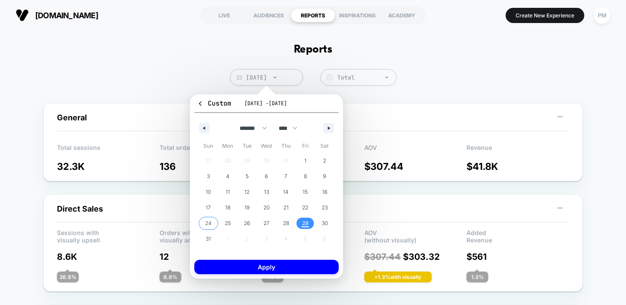
click at [207, 220] on span "24" at bounding box center [208, 224] width 7 height 16
click at [305, 225] on span "29" at bounding box center [305, 224] width 7 height 16
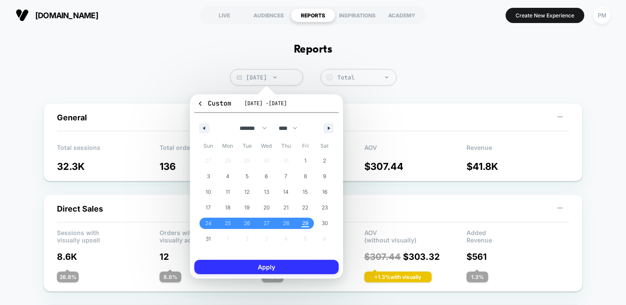
click at [296, 265] on button "Apply" at bounding box center [266, 267] width 144 height 14
